Goal: Check status: Check status

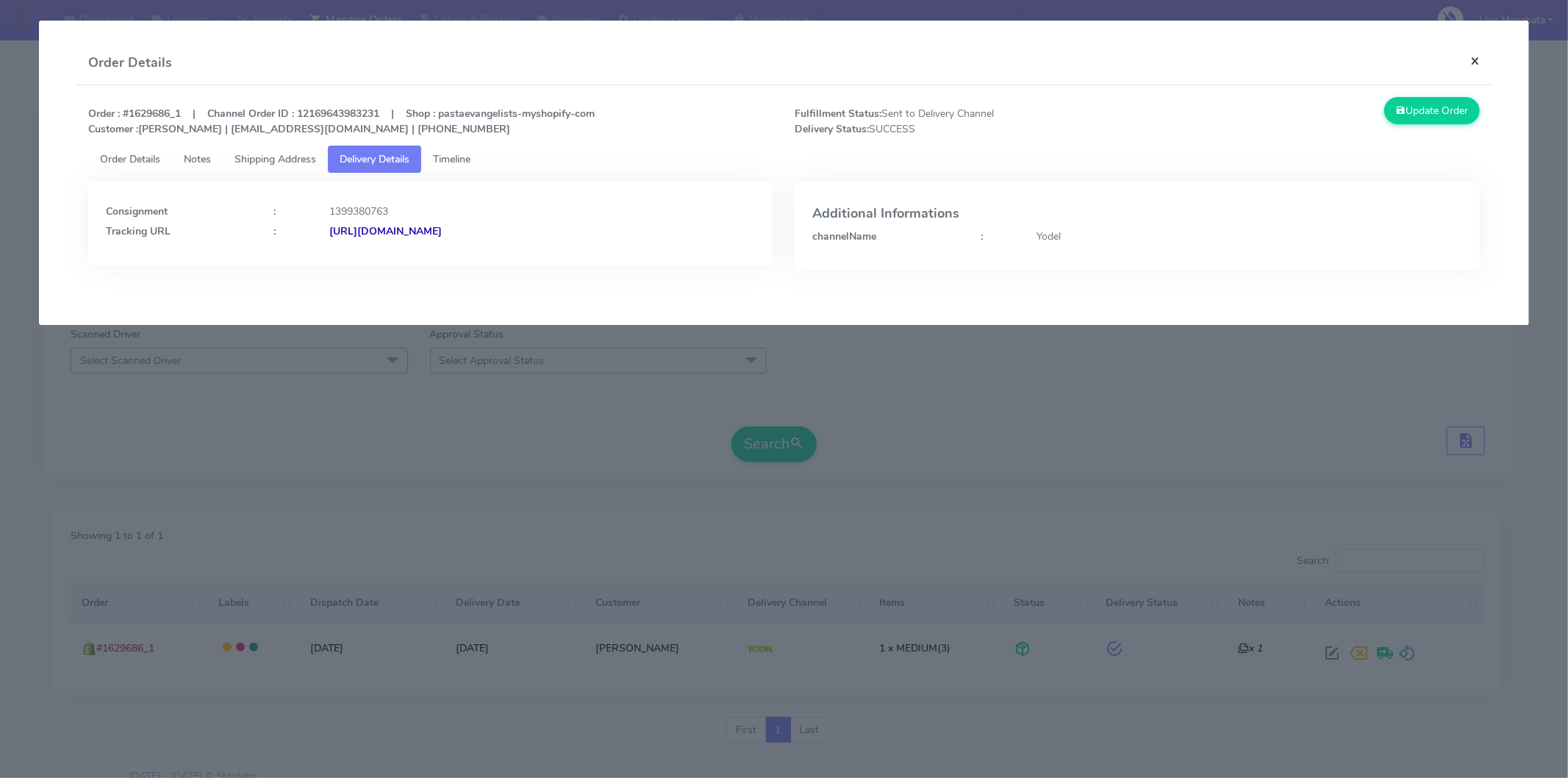
click at [1475, 61] on button "×" at bounding box center [1475, 61] width 33 height 39
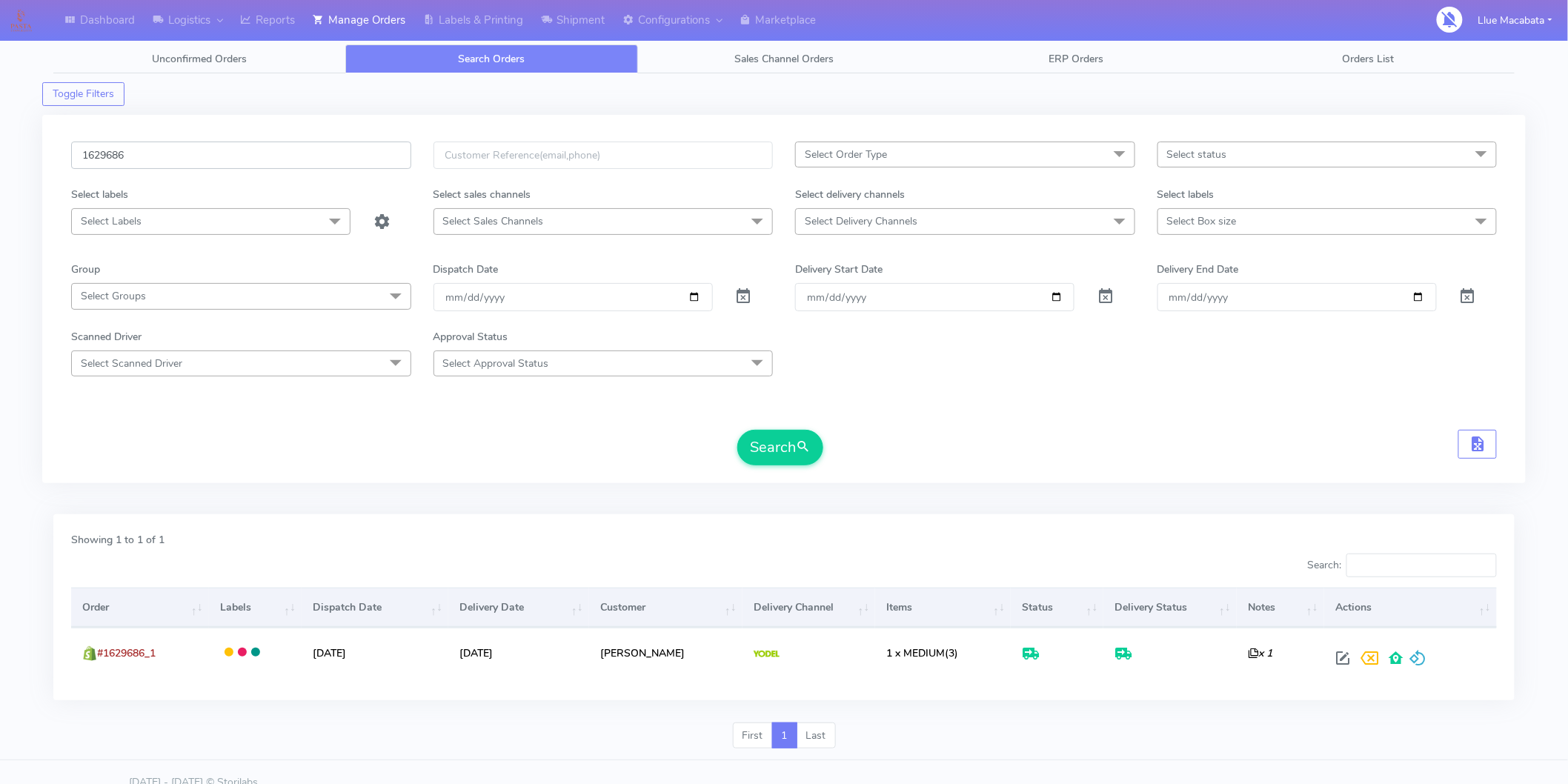
click at [189, 150] on input "1629686" at bounding box center [241, 156] width 340 height 28
paste input "6860"
type input "1626860"
click at [463, 302] on input "[DATE]" at bounding box center [573, 297] width 280 height 28
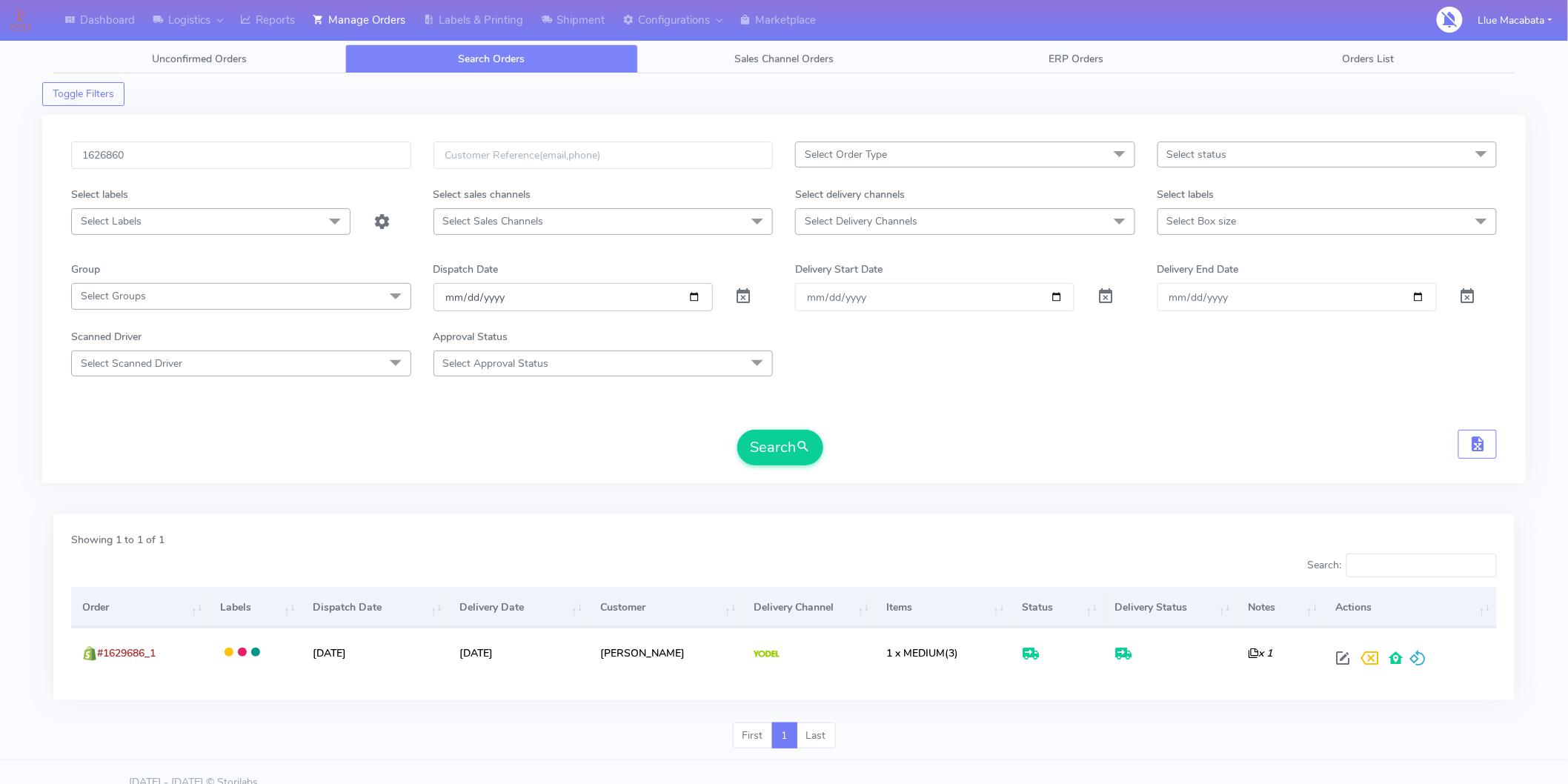
click at [445, 297] on input "[DATE]" at bounding box center [573, 297] width 280 height 28
click at [445, 298] on input "[DATE]" at bounding box center [573, 297] width 280 height 28
click at [469, 296] on input "date" at bounding box center [573, 297] width 280 height 28
click at [498, 295] on input "date" at bounding box center [573, 297] width 280 height 28
click at [469, 298] on input "date" at bounding box center [573, 297] width 280 height 28
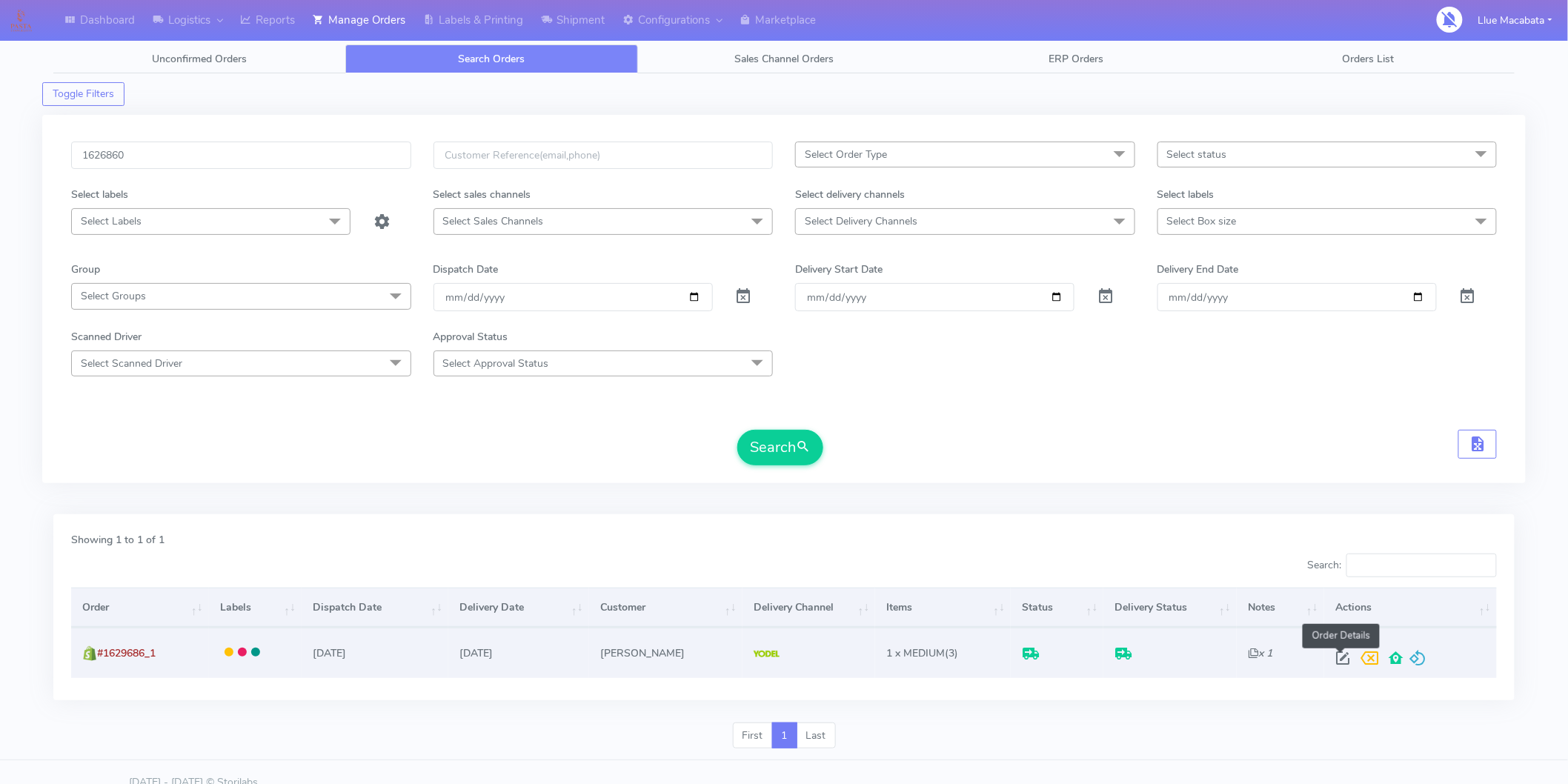
click at [1331, 656] on span at bounding box center [1342, 661] width 27 height 14
select select "5"
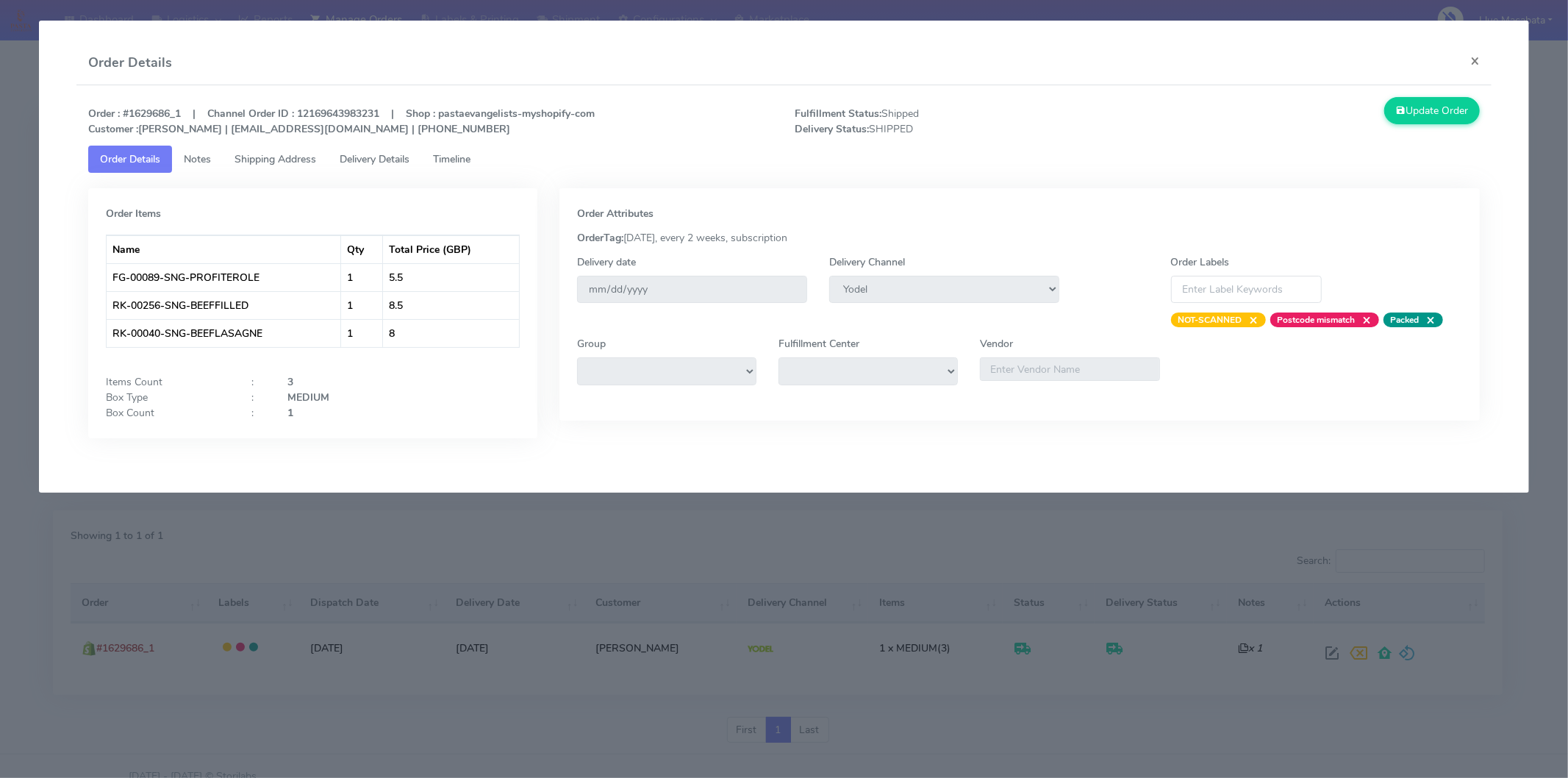
drag, startPoint x: 456, startPoint y: 161, endPoint x: 397, endPoint y: 160, distance: 59.0
click at [456, 160] on span "Timeline" at bounding box center [451, 159] width 37 height 14
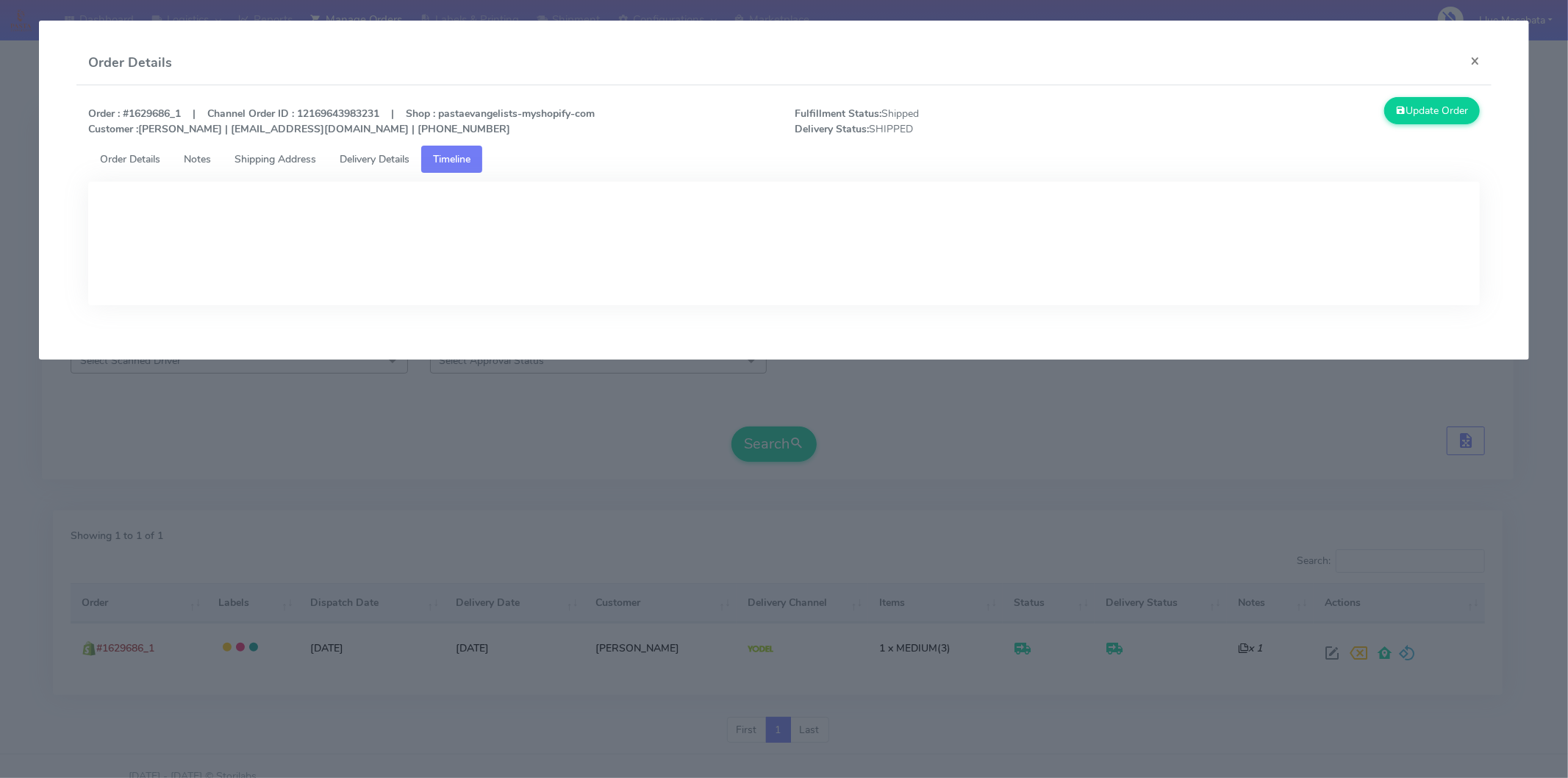
click at [382, 159] on span "Delivery Details" at bounding box center [374, 159] width 70 height 14
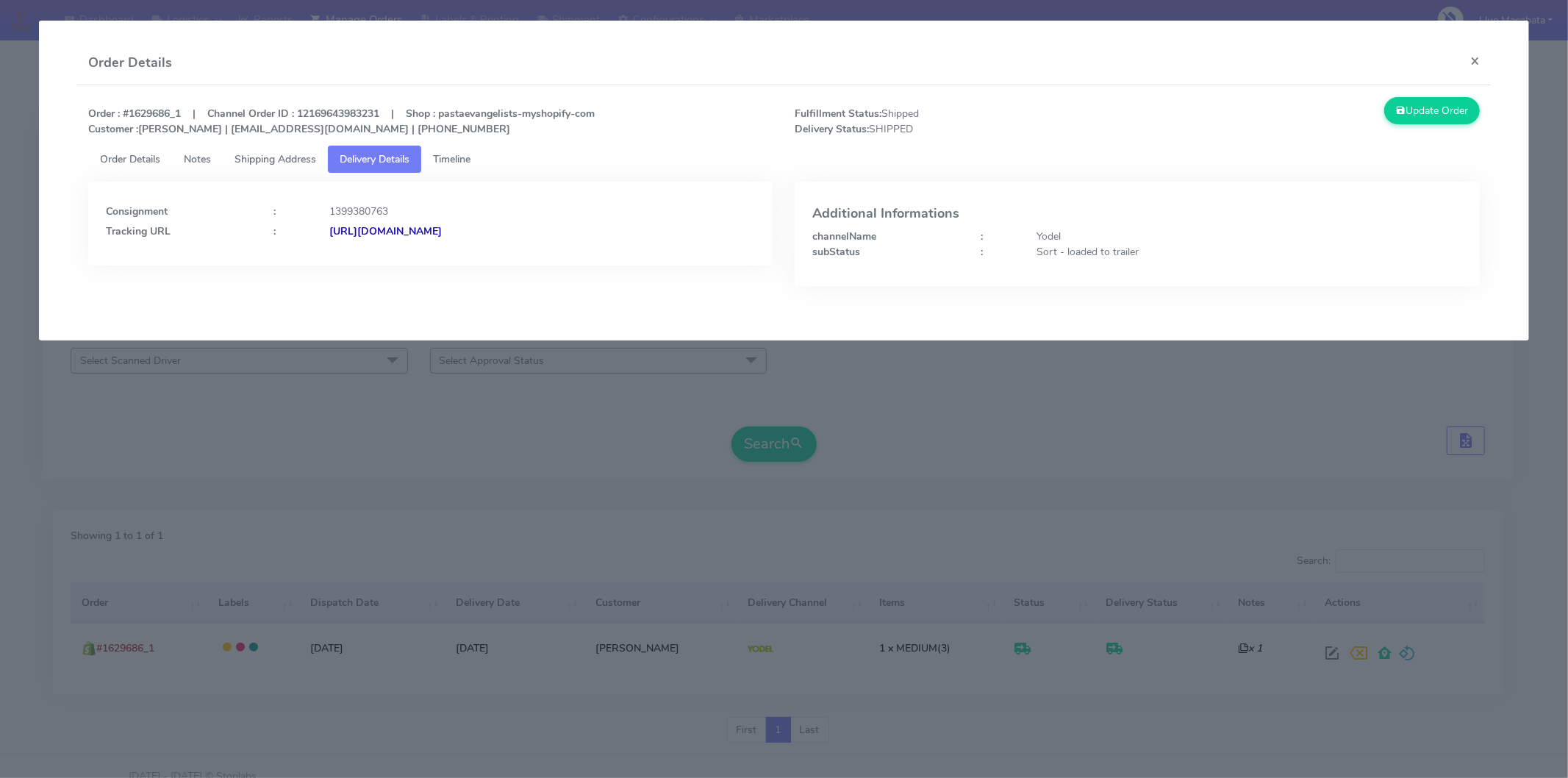
click at [441, 231] on strong "[URL][DOMAIN_NAME]" at bounding box center [385, 231] width 112 height 14
click at [256, 442] on modal-container "Order Details × Order : #1629686_1 | Channel Order ID : 12169643983231 | Shop :…" at bounding box center [784, 389] width 1568 height 778
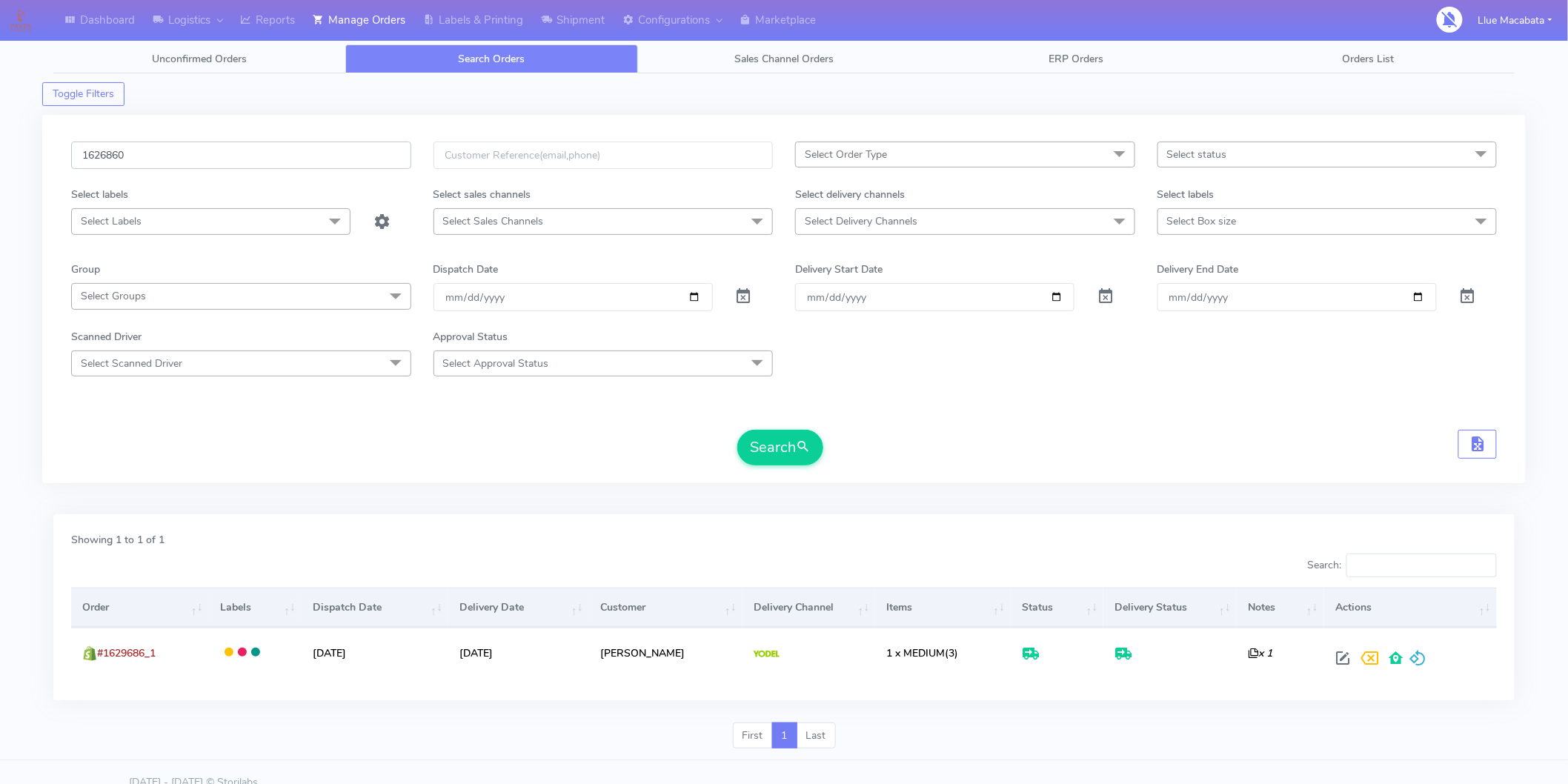
click at [134, 143] on input "1626860" at bounding box center [241, 156] width 340 height 28
click at [778, 450] on button "Search" at bounding box center [780, 448] width 86 height 36
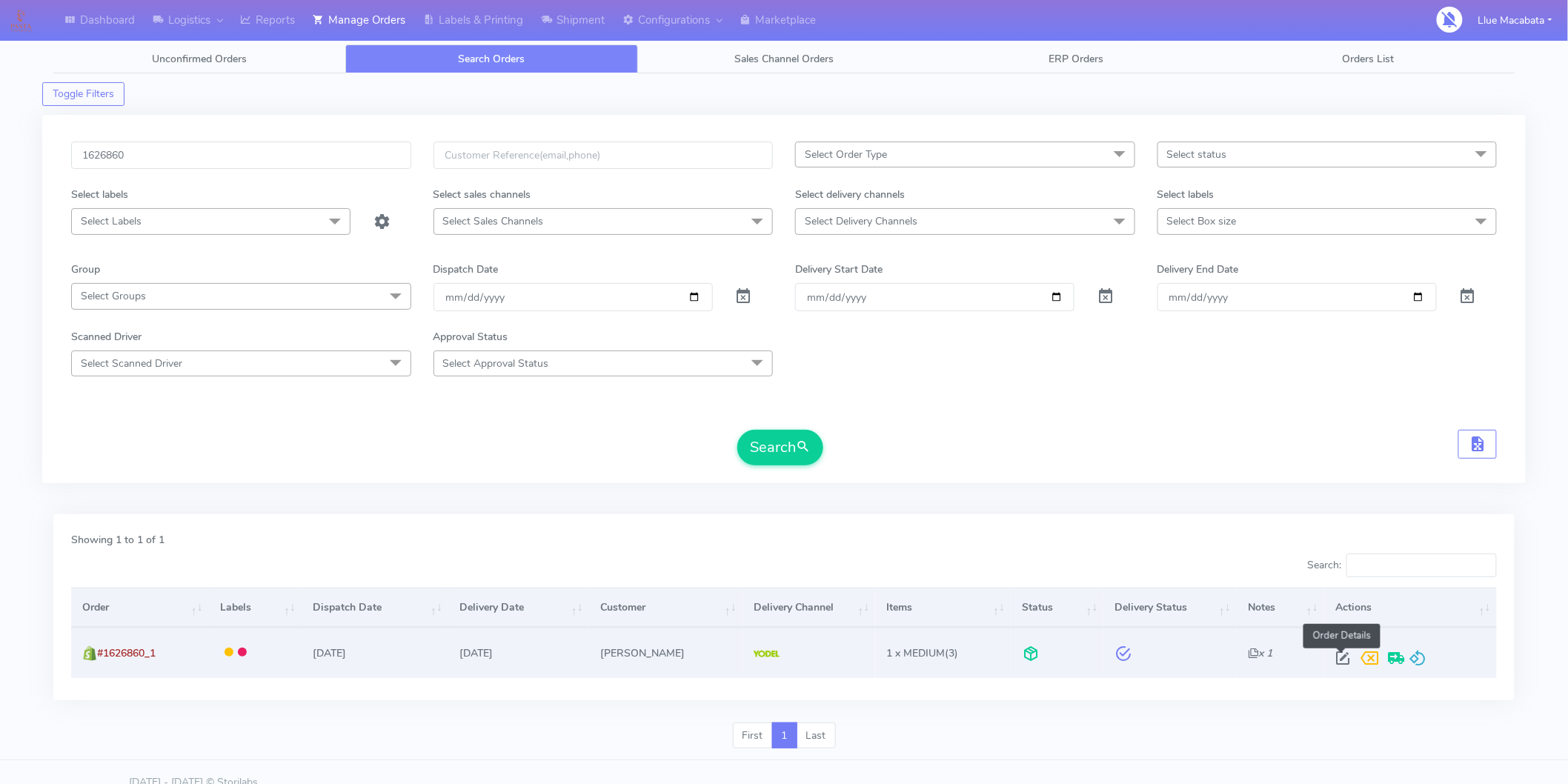
click at [1343, 654] on span at bounding box center [1342, 661] width 27 height 14
select select "5"
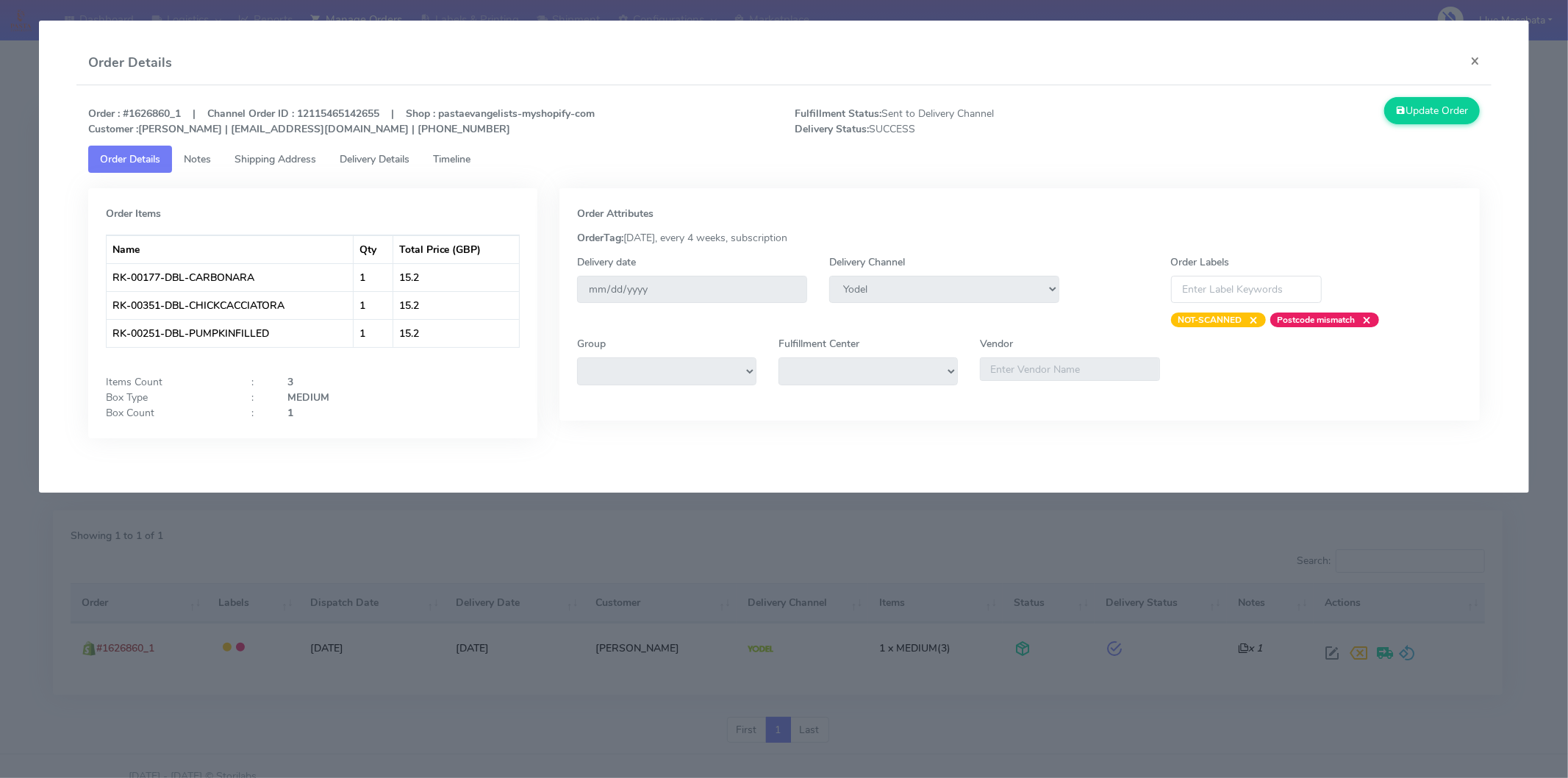
click at [450, 164] on span "Timeline" at bounding box center [451, 159] width 37 height 14
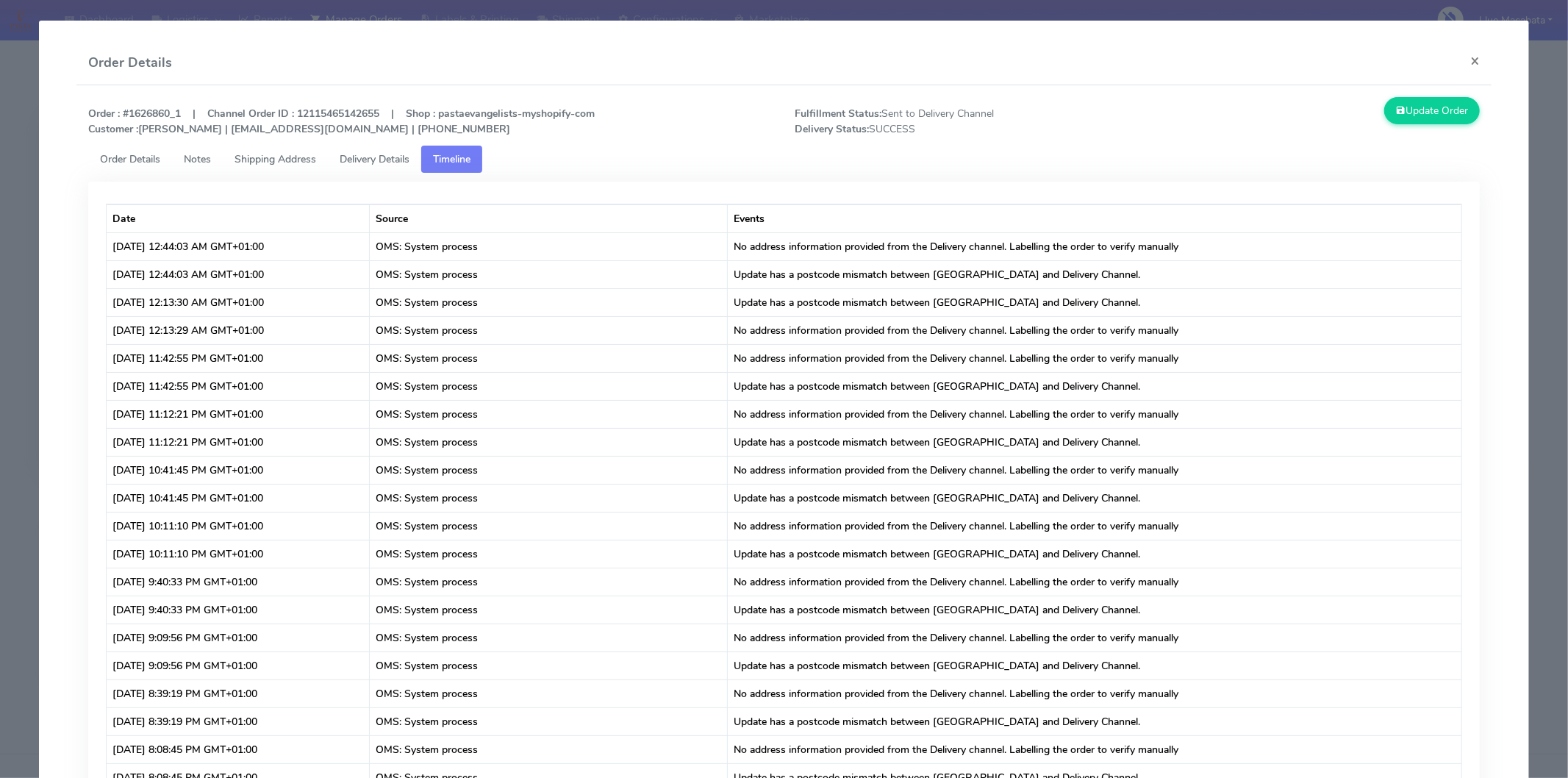
click at [412, 166] on link "Delivery Details" at bounding box center [374, 159] width 93 height 28
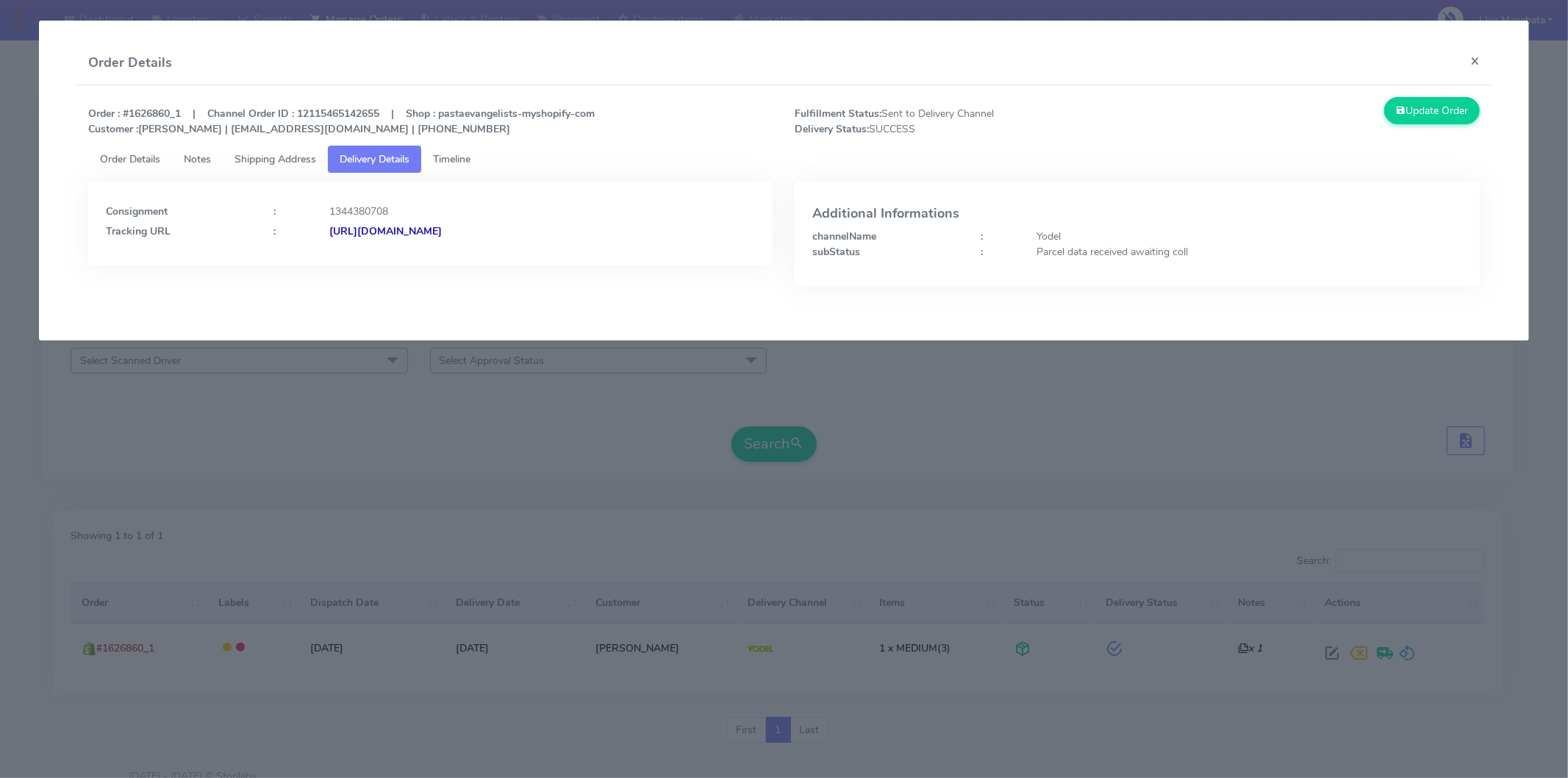
click at [441, 232] on strong "[URL][DOMAIN_NAME]" at bounding box center [385, 231] width 112 height 14
